Goal: Information Seeking & Learning: Check status

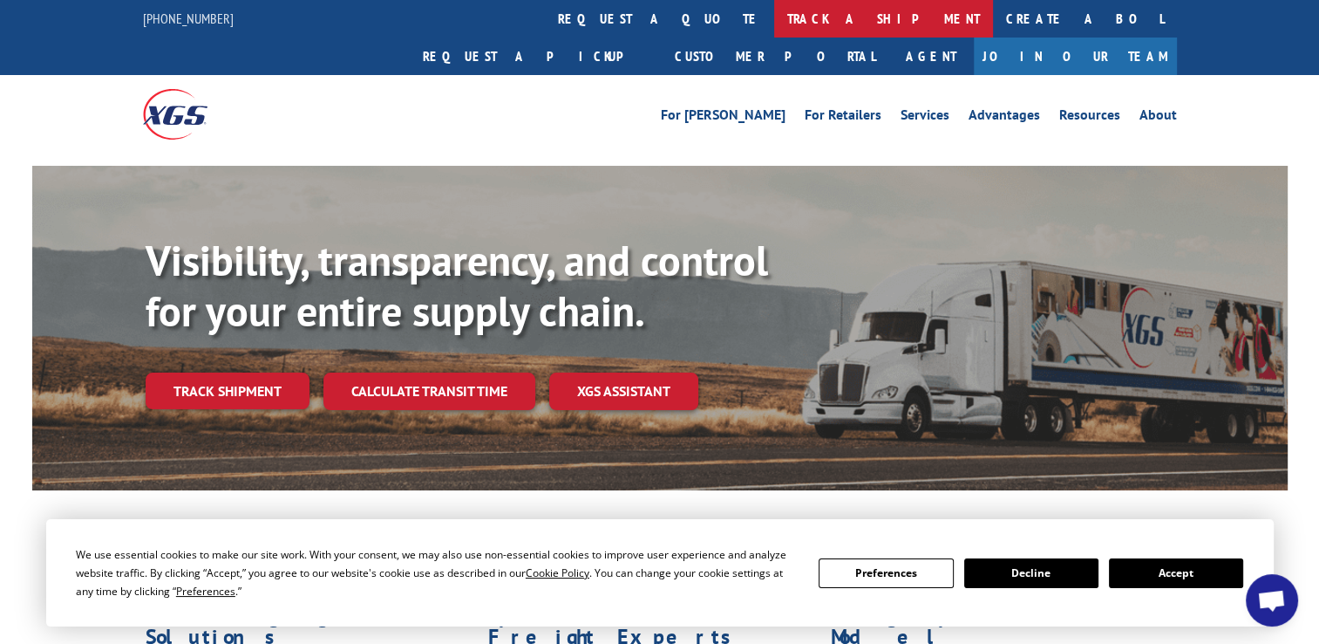
click at [774, 12] on link "track a shipment" at bounding box center [883, 18] width 219 height 37
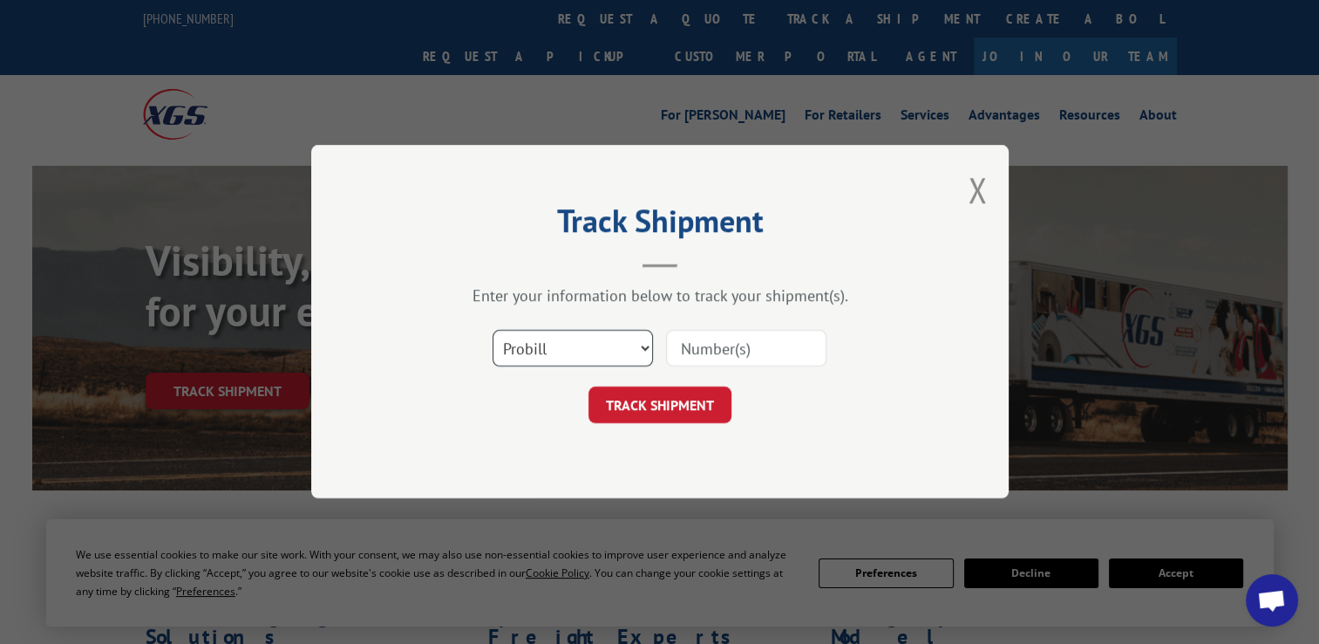
click at [637, 349] on select "Select category... Probill BOL PO" at bounding box center [573, 349] width 160 height 37
select select "bol"
click at [493, 331] on select "Select category... Probill BOL PO" at bounding box center [573, 349] width 160 height 37
click at [682, 351] on input at bounding box center [746, 349] width 160 height 37
paste input "2868680"
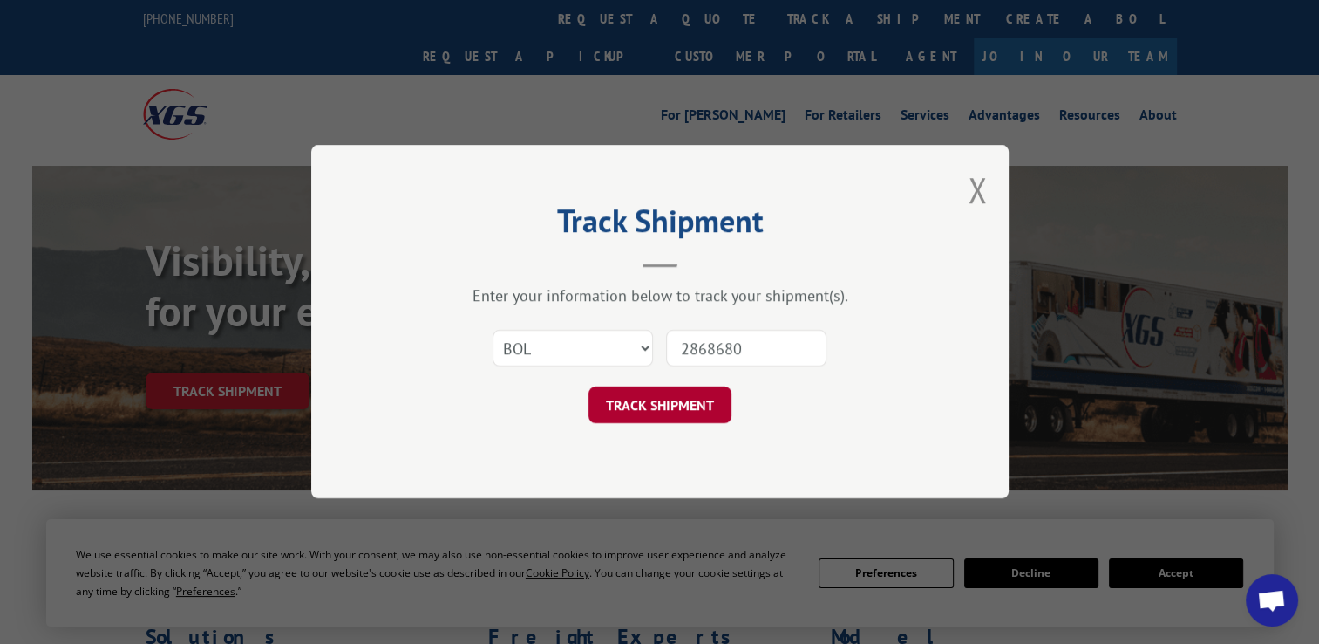
type input "2868680"
click at [663, 406] on button "TRACK SHIPMENT" at bounding box center [660, 405] width 143 height 37
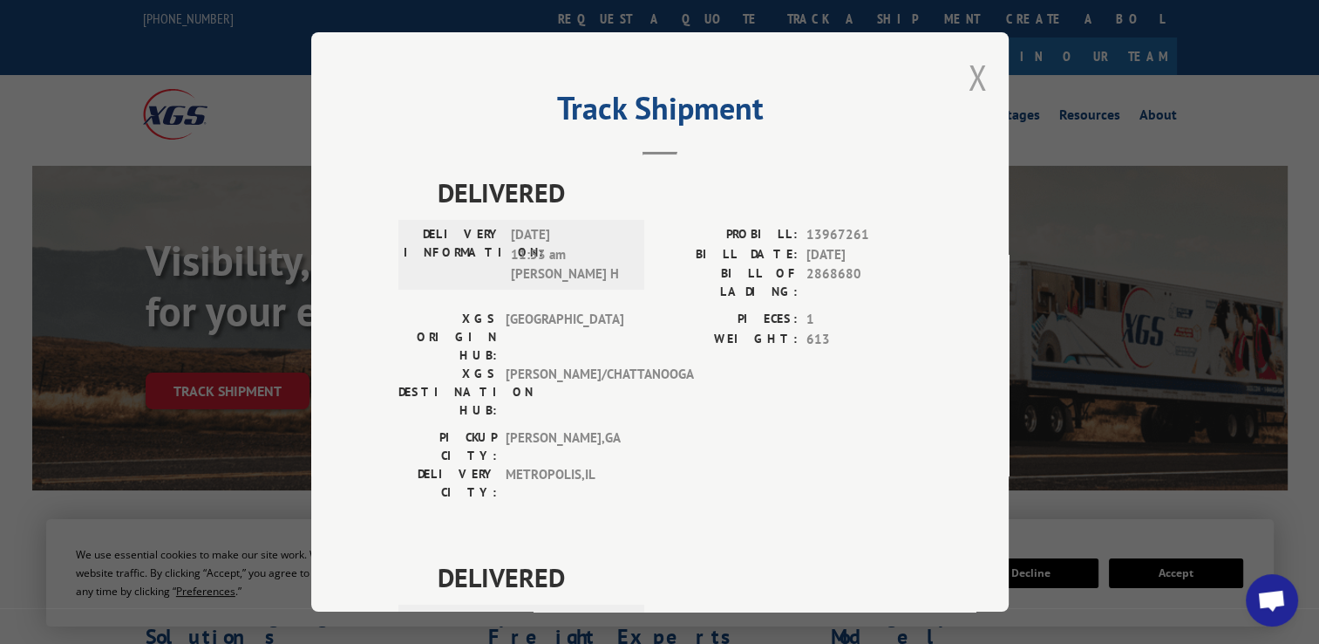
click at [973, 74] on button "Close modal" at bounding box center [977, 77] width 19 height 46
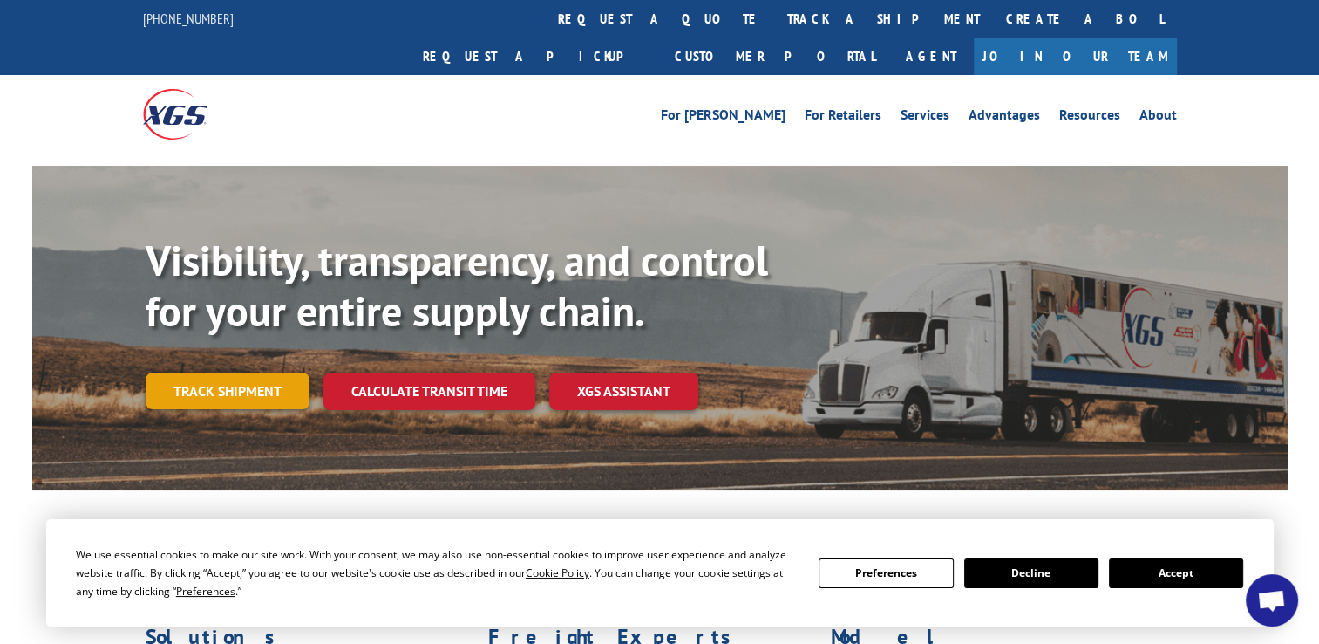
click at [220, 372] on link "Track shipment" at bounding box center [228, 390] width 164 height 37
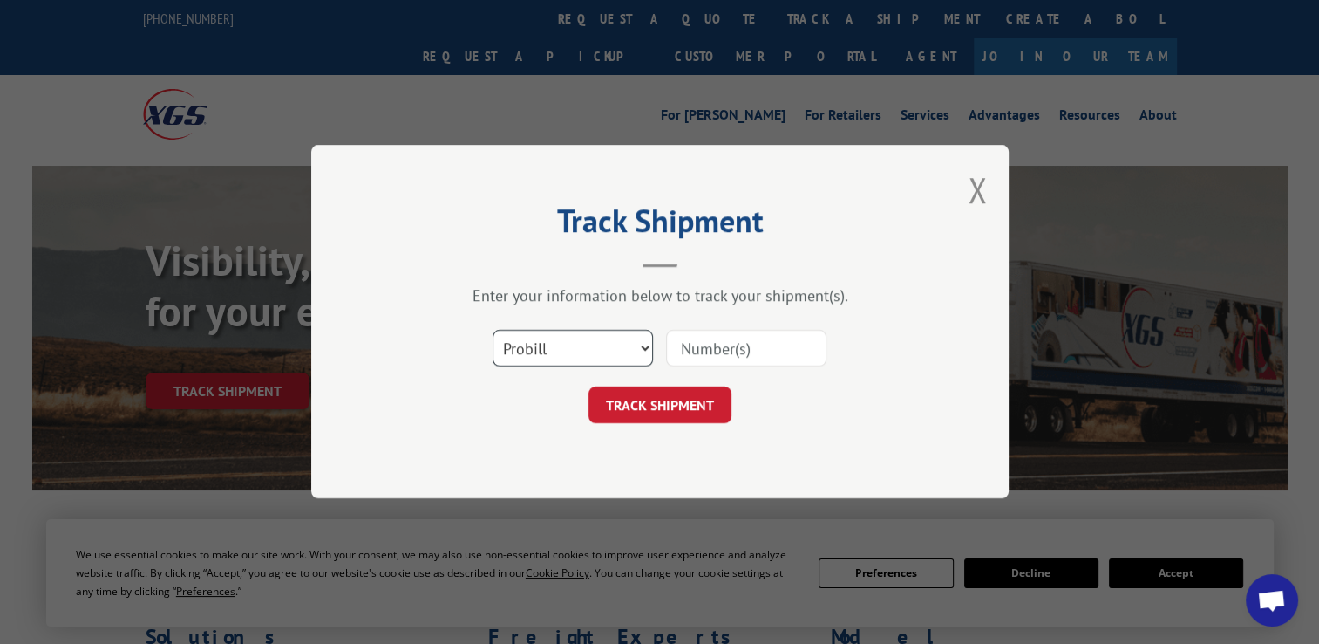
click at [640, 347] on select "Select category... Probill BOL PO" at bounding box center [573, 349] width 160 height 37
select select "bol"
click at [493, 331] on select "Select category... Probill BOL PO" at bounding box center [573, 349] width 160 height 37
click at [674, 351] on input at bounding box center [746, 349] width 160 height 37
paste input "7057643"
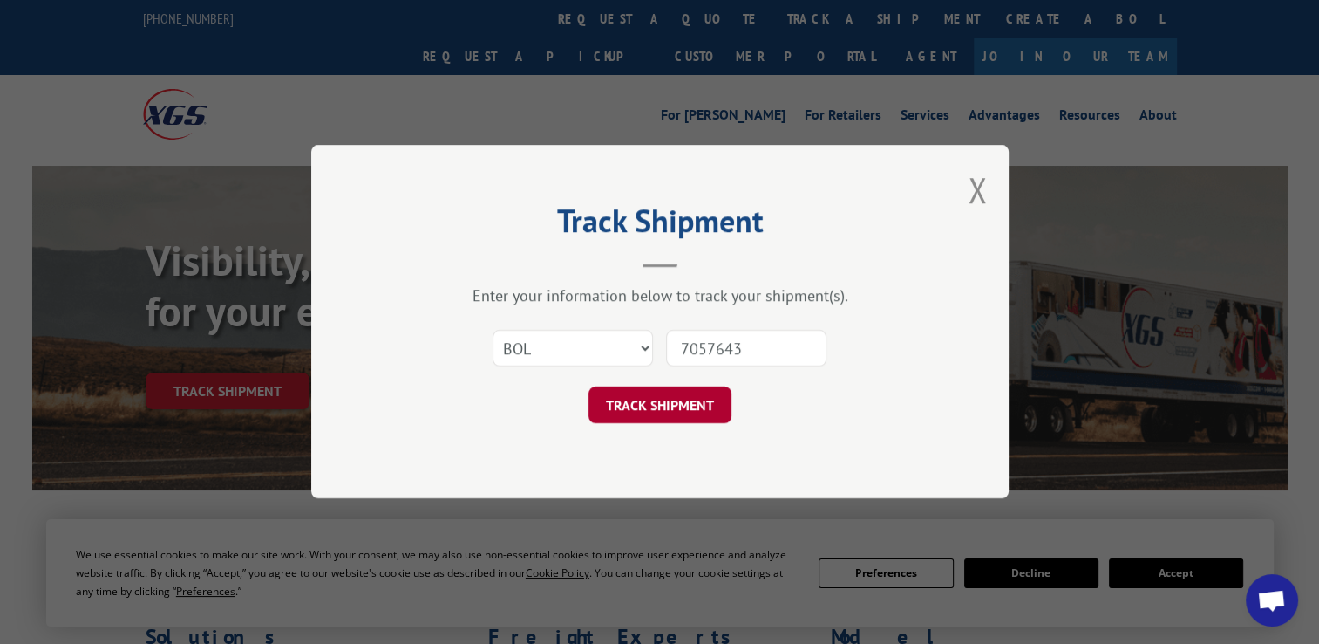
type input "7057643"
click at [677, 406] on button "TRACK SHIPMENT" at bounding box center [660, 405] width 143 height 37
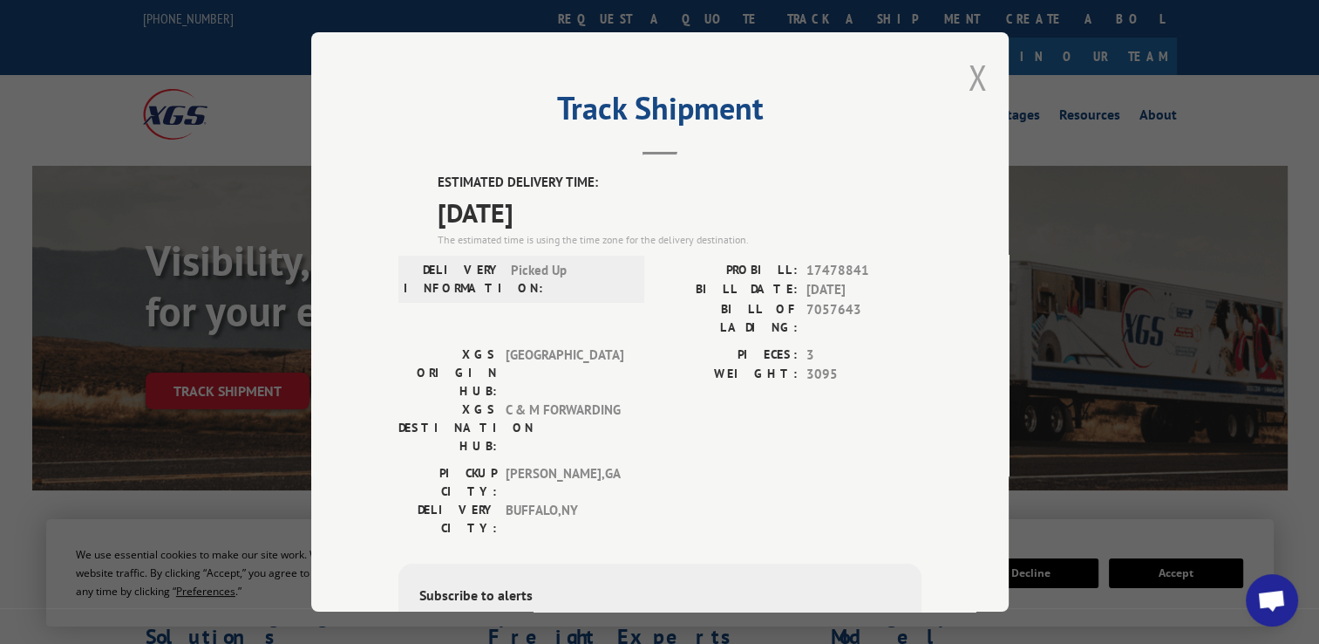
click at [970, 73] on button "Close modal" at bounding box center [977, 77] width 19 height 46
